Goal: Information Seeking & Learning: Find specific fact

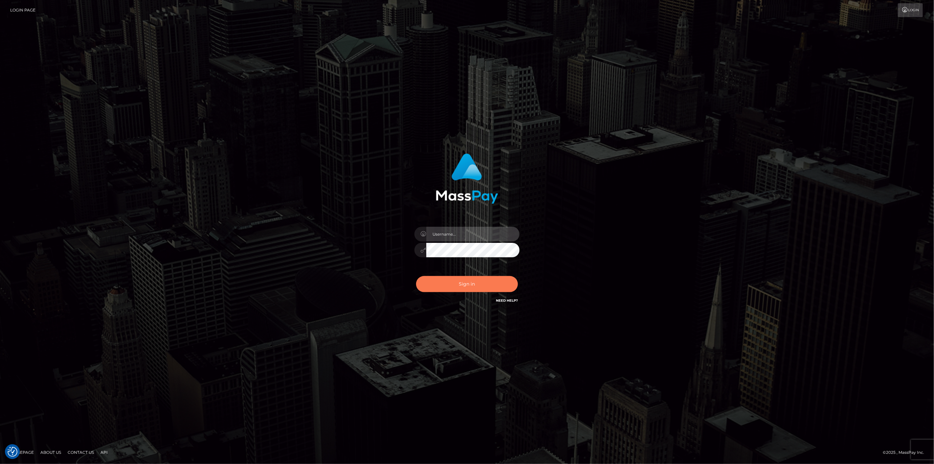
type input "scott.cm"
click at [486, 285] on button "Sign in" at bounding box center [467, 284] width 102 height 16
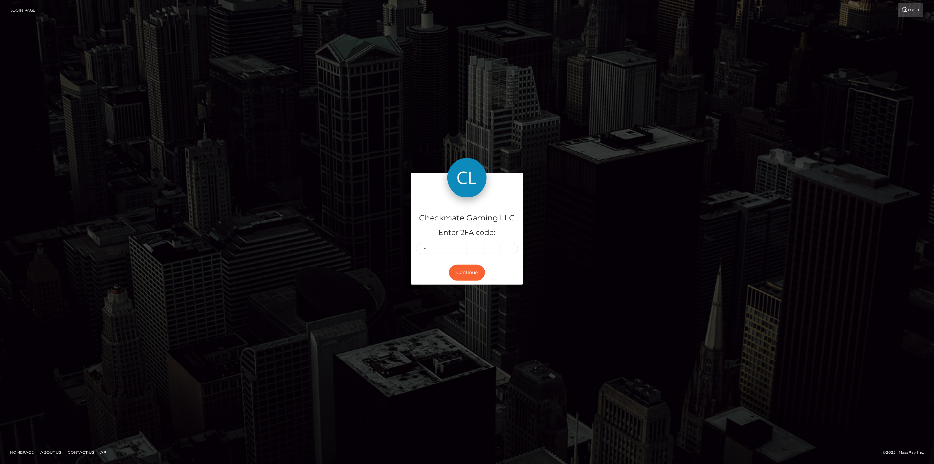
type input "3"
type input "5"
type input "0"
type input "7"
type input "6"
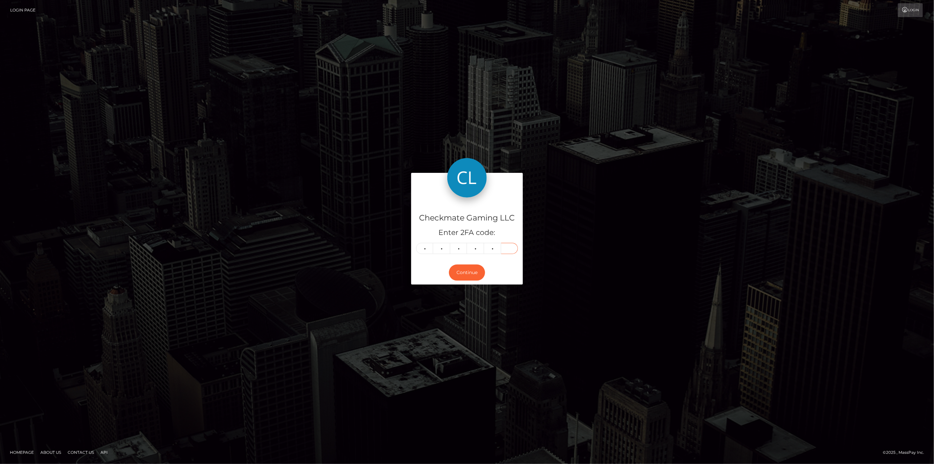
type input "4"
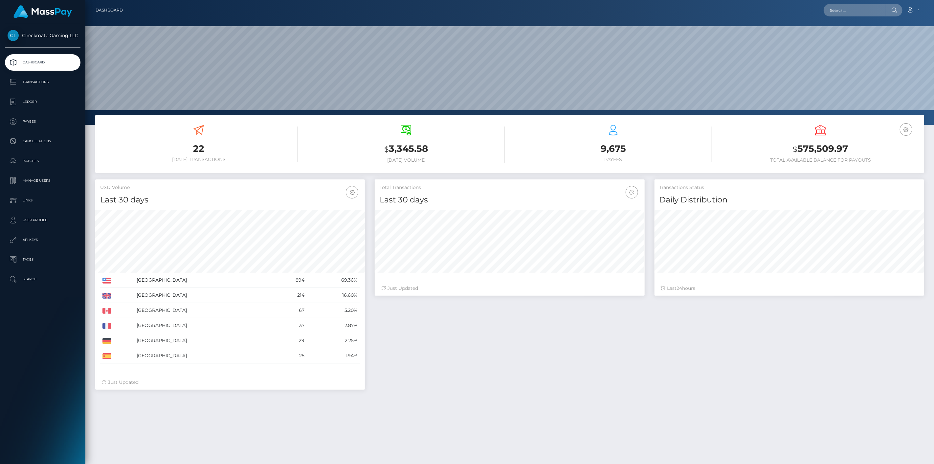
scroll to position [116, 270]
drag, startPoint x: 849, startPoint y: 145, endPoint x: 792, endPoint y: 147, distance: 56.2
click at [792, 147] on h3 "$ 575,509.97" at bounding box center [820, 148] width 197 height 13
copy h3 "$ 575,509.97"
click at [39, 102] on p "Ledger" at bounding box center [43, 102] width 70 height 10
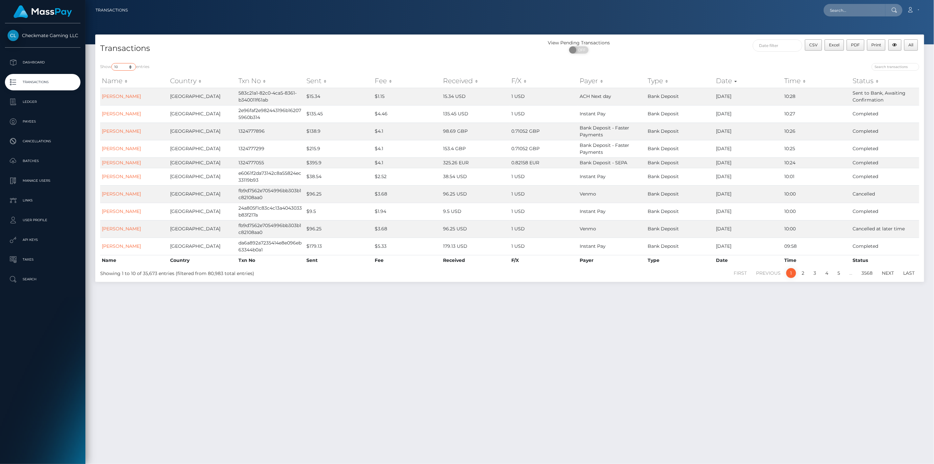
click at [127, 68] on select "10 25 50 100 250 500 1,000 3,500" at bounding box center [123, 67] width 25 height 8
select select "250"
click at [112, 63] on select "10 25 50 100 250 500 1,000 3,500" at bounding box center [123, 67] width 25 height 8
click at [902, 68] on input "search" at bounding box center [896, 67] width 48 height 8
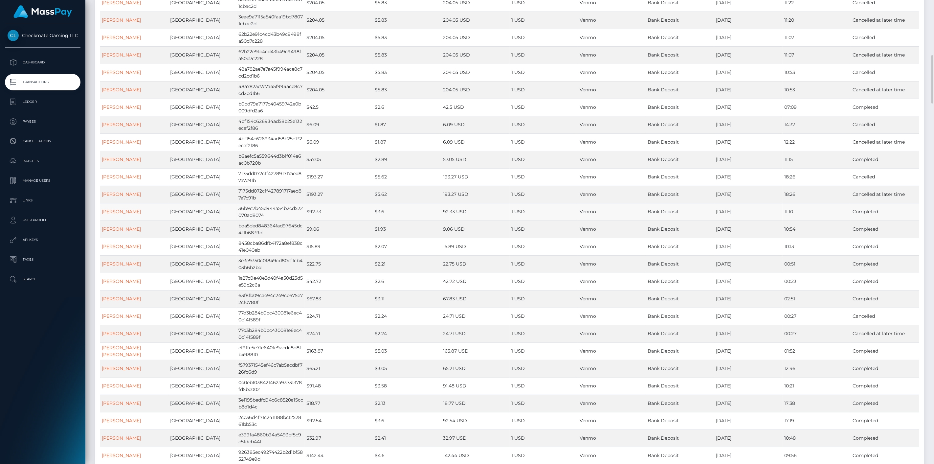
scroll to position [292, 0]
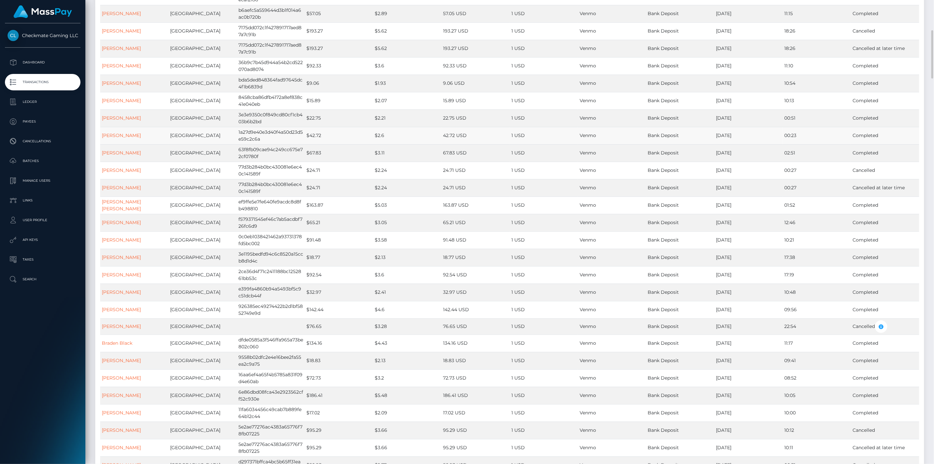
type input "Venmo"
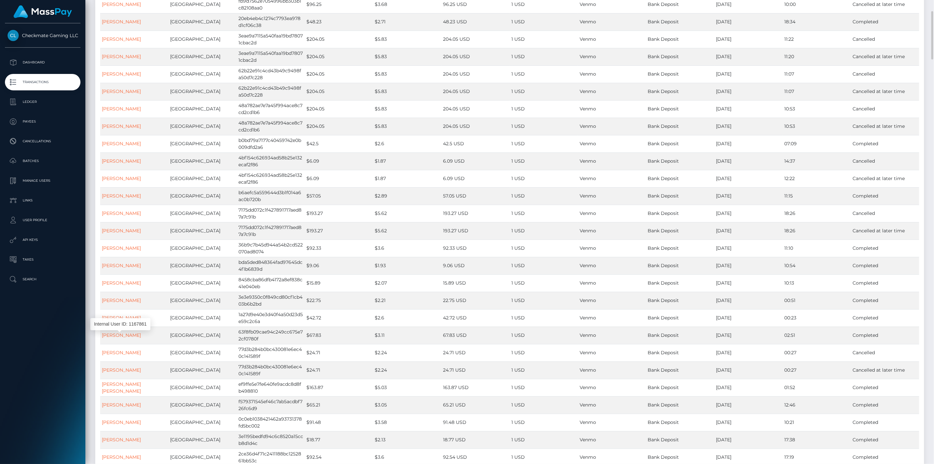
scroll to position [219, 0]
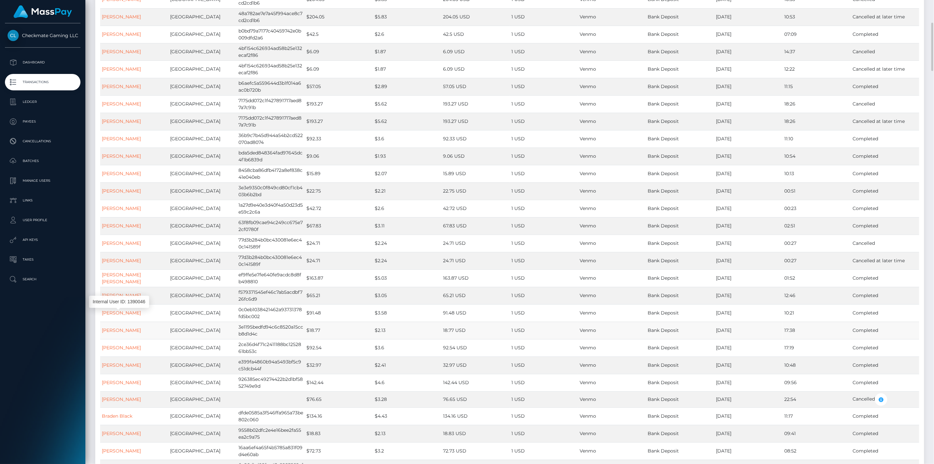
drag, startPoint x: 127, startPoint y: 311, endPoint x: 126, endPoint y: 323, distance: 11.5
drag, startPoint x: 123, startPoint y: 332, endPoint x: 127, endPoint y: 337, distance: 6.1
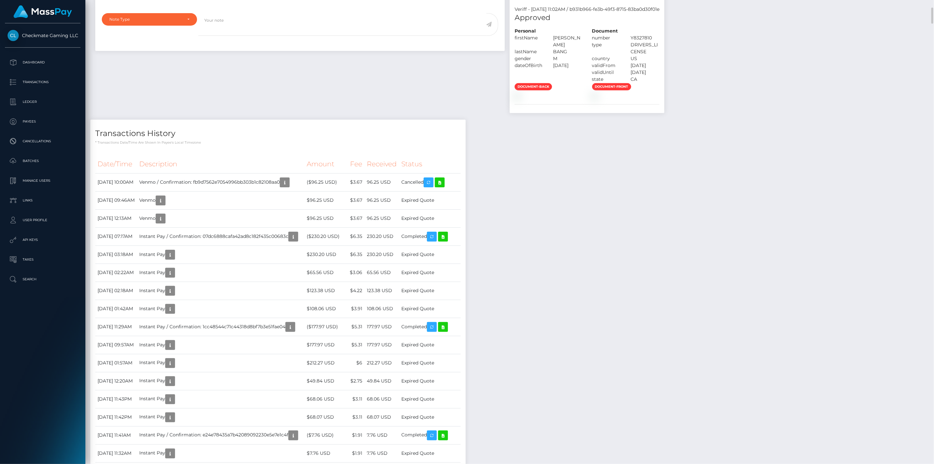
scroll to position [474, 0]
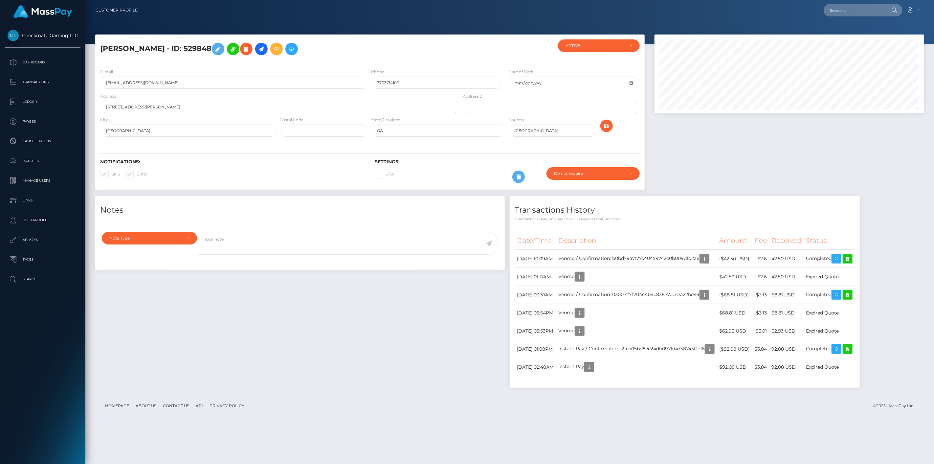
scroll to position [79, 270]
click at [851, 258] on icon at bounding box center [848, 258] width 8 height 8
click at [852, 294] on link at bounding box center [848, 295] width 10 height 10
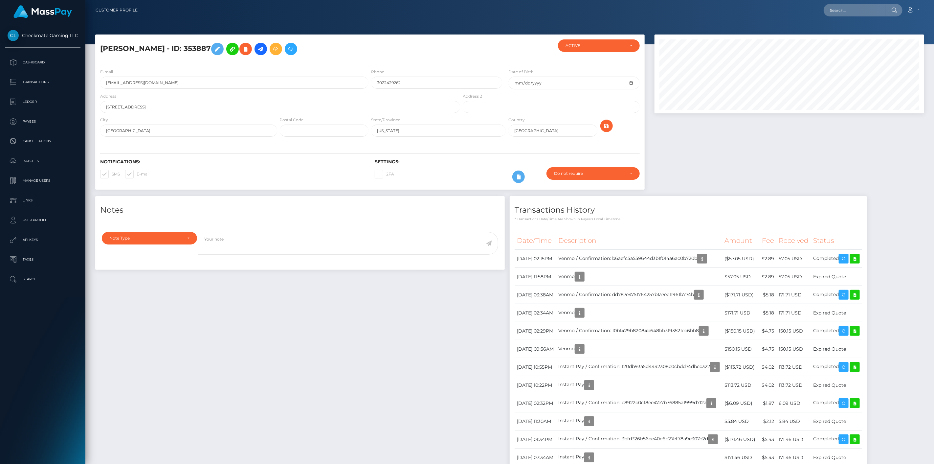
scroll to position [79, 270]
click at [859, 257] on icon at bounding box center [855, 258] width 8 height 8
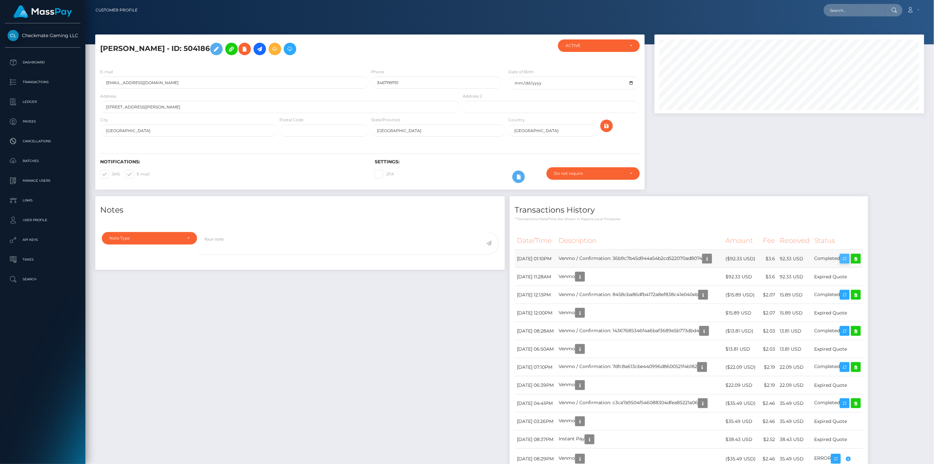
scroll to position [79, 270]
click at [860, 257] on icon at bounding box center [856, 258] width 8 height 8
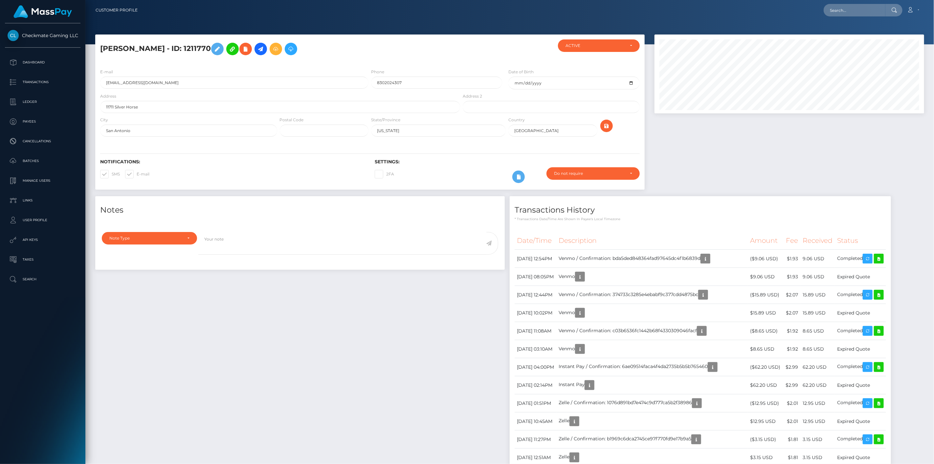
scroll to position [79, 270]
click at [883, 257] on icon at bounding box center [879, 258] width 8 height 8
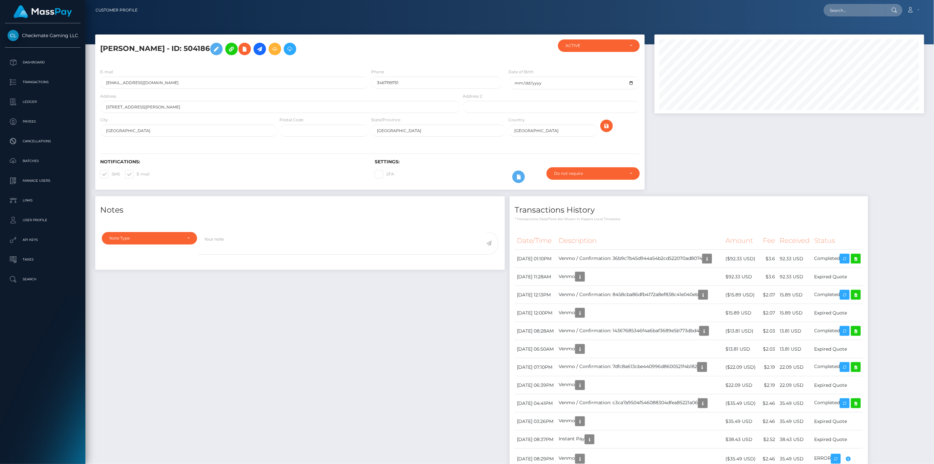
scroll to position [79, 270]
click at [860, 260] on icon at bounding box center [856, 258] width 8 height 8
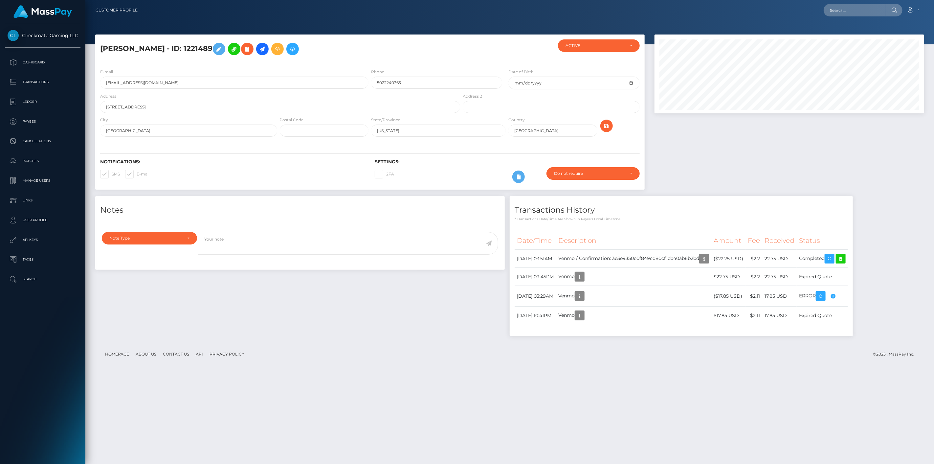
scroll to position [79, 270]
click at [845, 261] on icon at bounding box center [841, 258] width 8 height 8
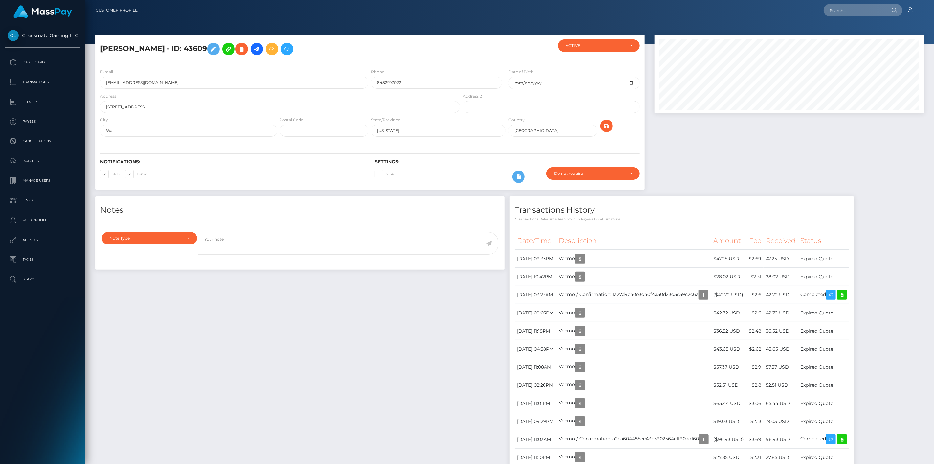
scroll to position [79, 270]
click at [846, 294] on icon at bounding box center [842, 295] width 8 height 8
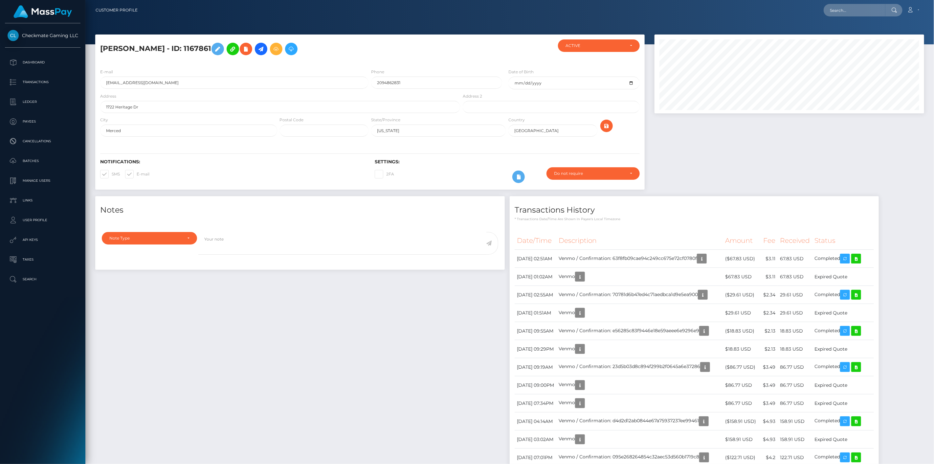
scroll to position [79, 270]
click at [860, 256] on icon at bounding box center [856, 258] width 8 height 8
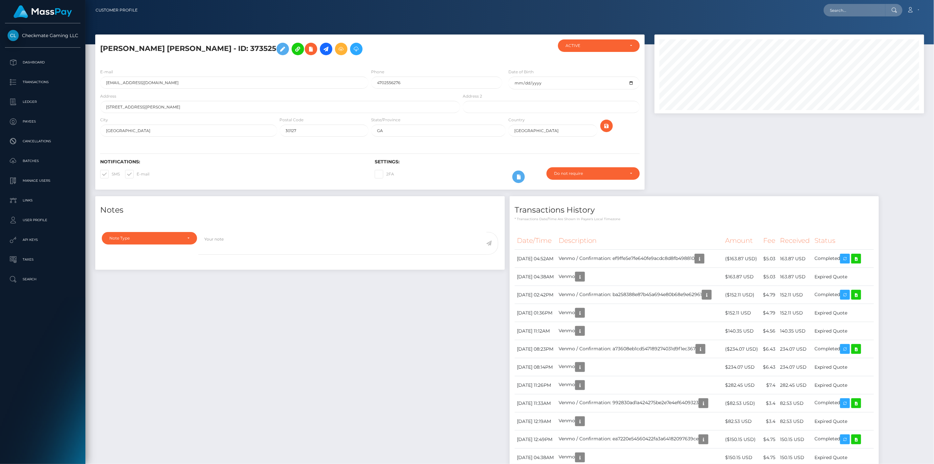
scroll to position [79, 270]
click at [860, 258] on icon at bounding box center [856, 258] width 8 height 8
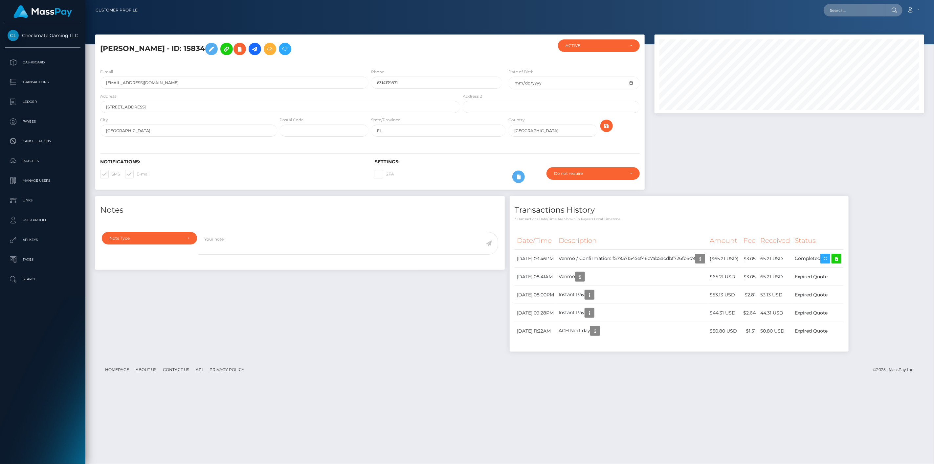
scroll to position [79, 270]
click at [840, 258] on icon at bounding box center [836, 258] width 8 height 8
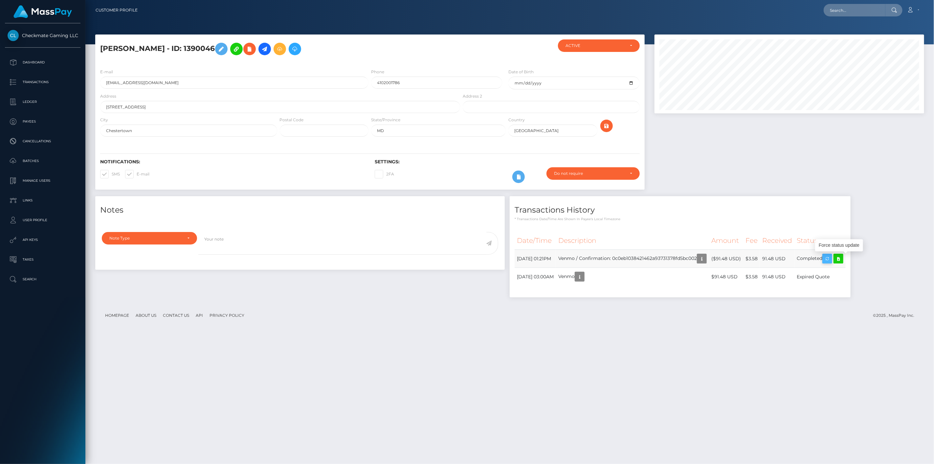
scroll to position [79, 270]
click at [842, 258] on icon at bounding box center [838, 258] width 8 height 8
click at [840, 260] on icon at bounding box center [836, 258] width 8 height 8
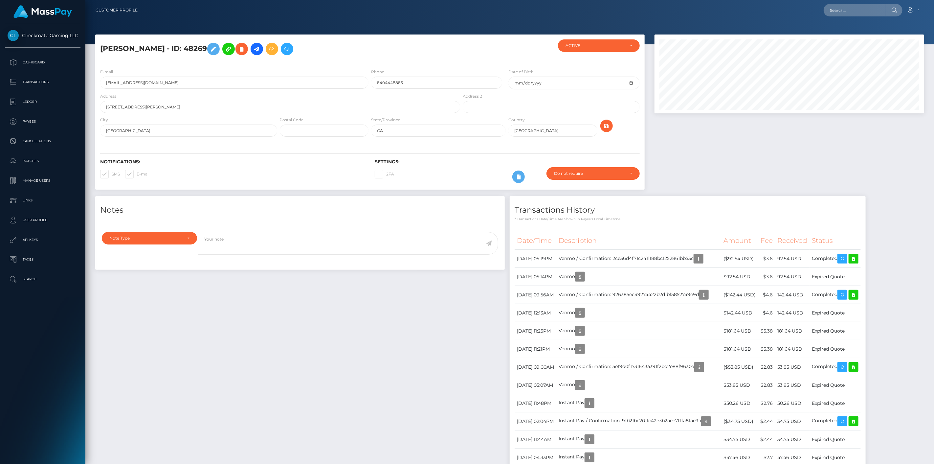
scroll to position [79, 270]
click at [857, 257] on icon at bounding box center [854, 258] width 8 height 8
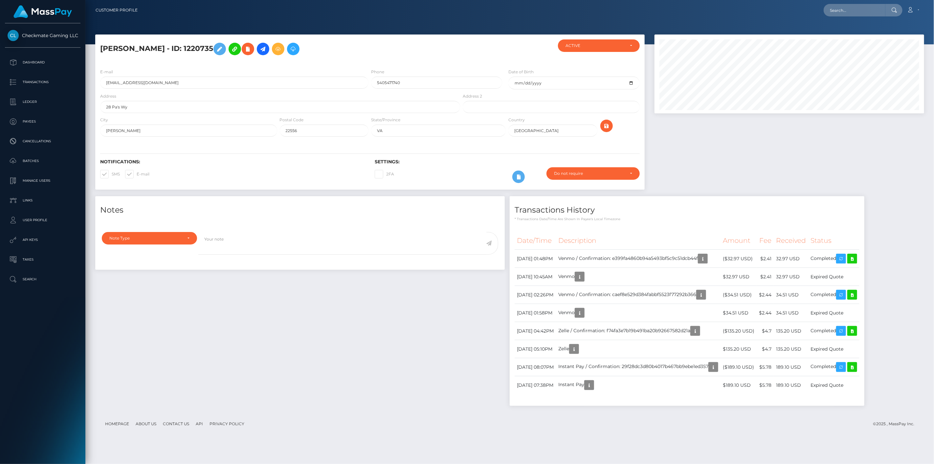
scroll to position [79, 270]
click at [856, 255] on icon at bounding box center [852, 258] width 8 height 8
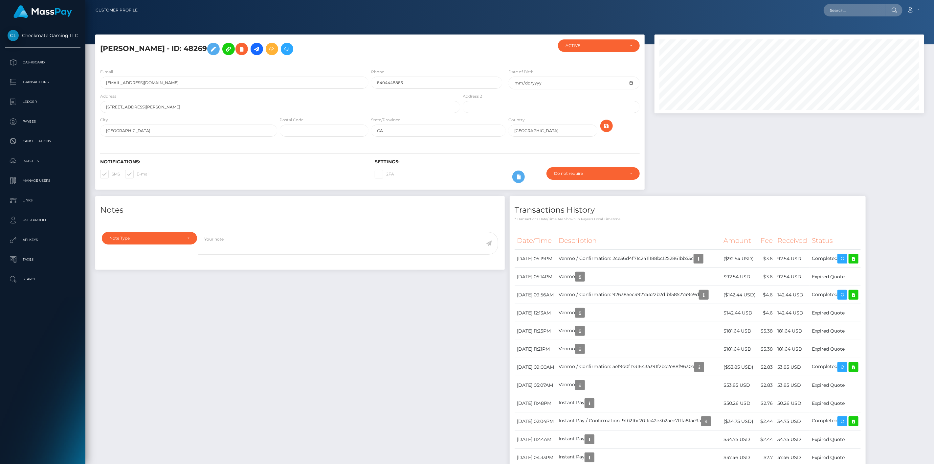
scroll to position [79, 270]
click at [857, 260] on icon at bounding box center [854, 258] width 8 height 8
